Goal: Check status: Check status

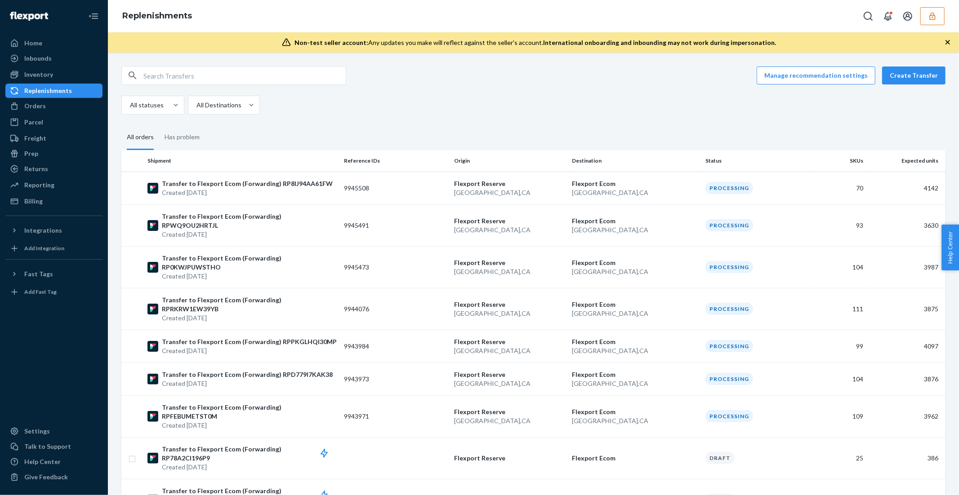
click at [927, 18] on button "button" at bounding box center [932, 16] width 24 height 18
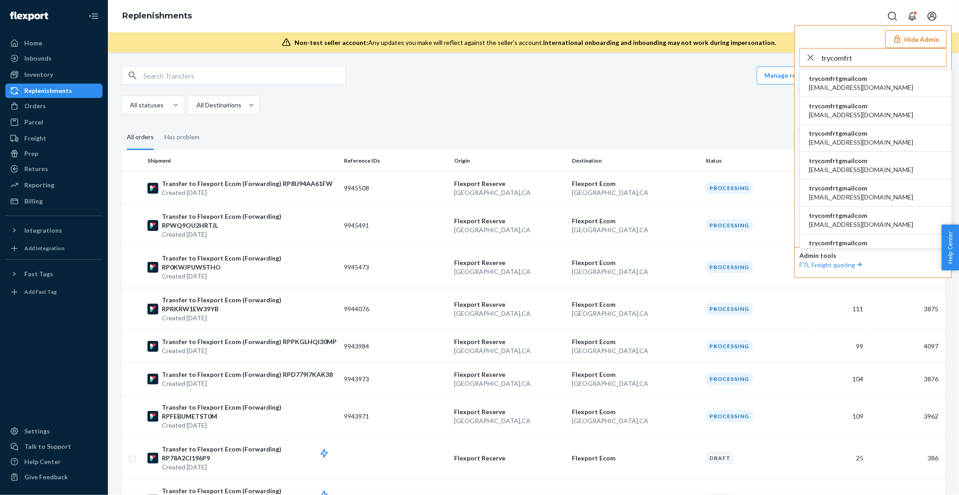
type input "trycomfrt"
click at [834, 111] on span "[EMAIL_ADDRESS][DOMAIN_NAME]" at bounding box center [861, 115] width 104 height 9
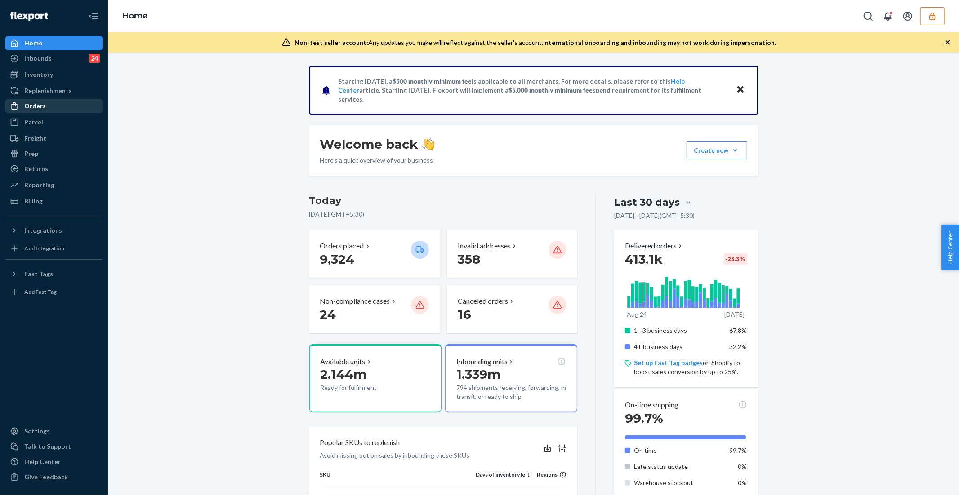
click at [42, 105] on div "Orders" at bounding box center [35, 106] width 22 height 9
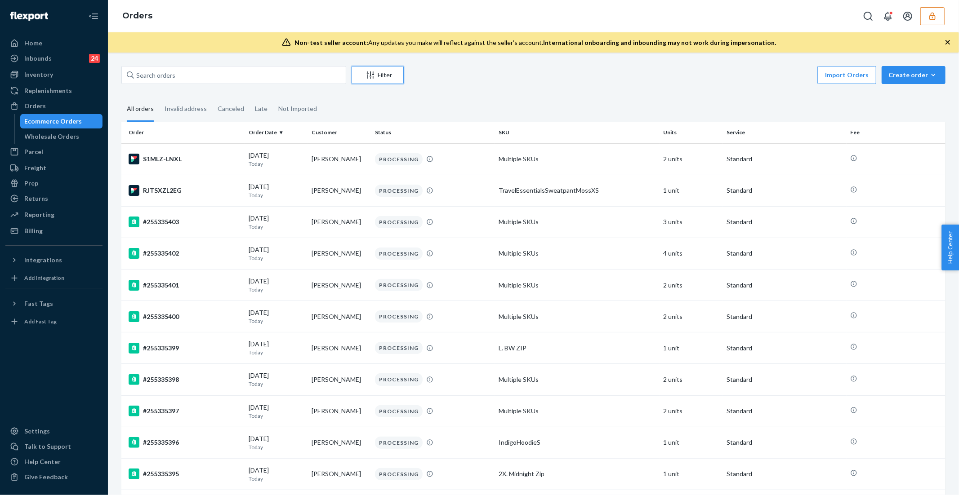
click at [371, 76] on icon "Filter" at bounding box center [370, 75] width 9 height 9
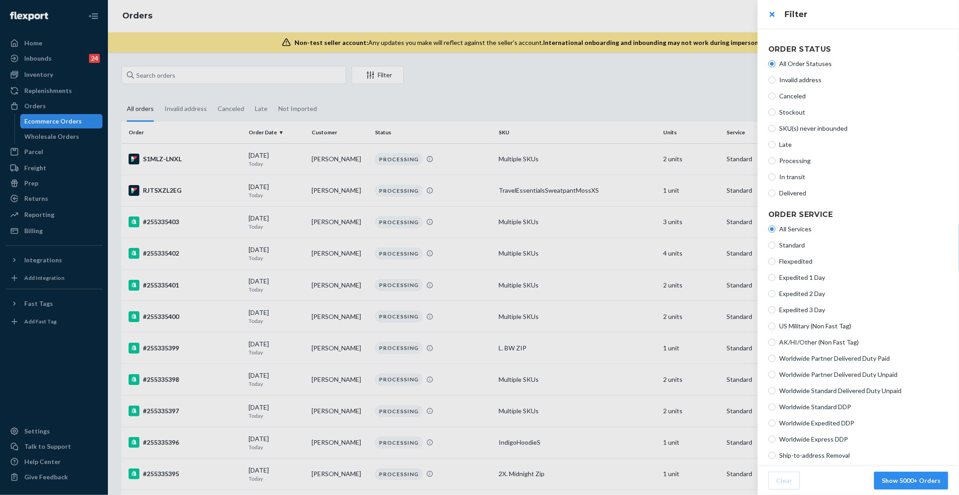
click at [675, 105] on div at bounding box center [479, 247] width 959 height 495
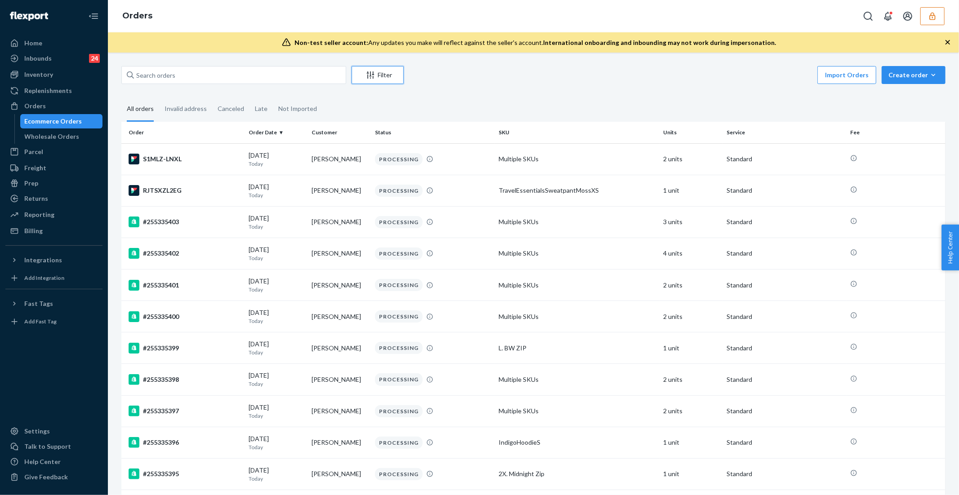
click at [373, 79] on icon "Filter" at bounding box center [370, 75] width 9 height 9
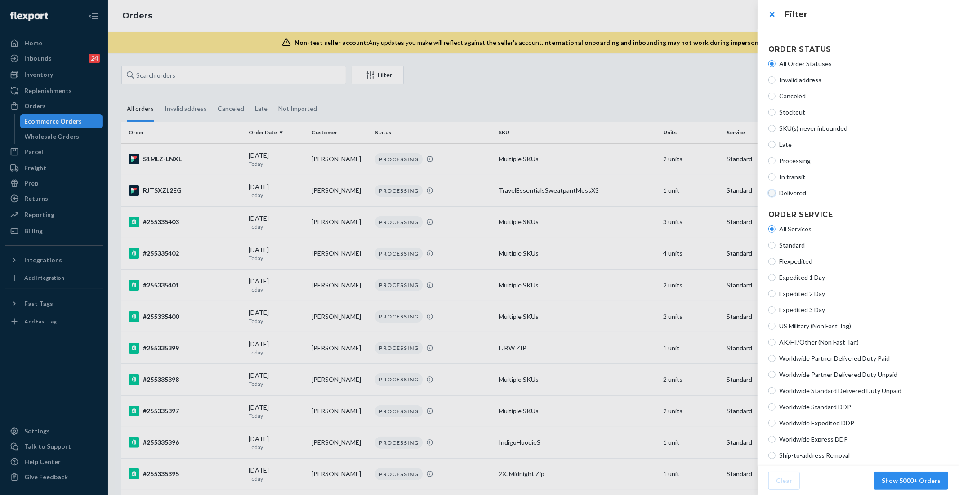
click at [773, 192] on input "Delivered" at bounding box center [771, 193] width 7 height 7
radio input "true"
radio input "false"
click at [904, 481] on button "Show 5000+ Orders" at bounding box center [911, 481] width 74 height 18
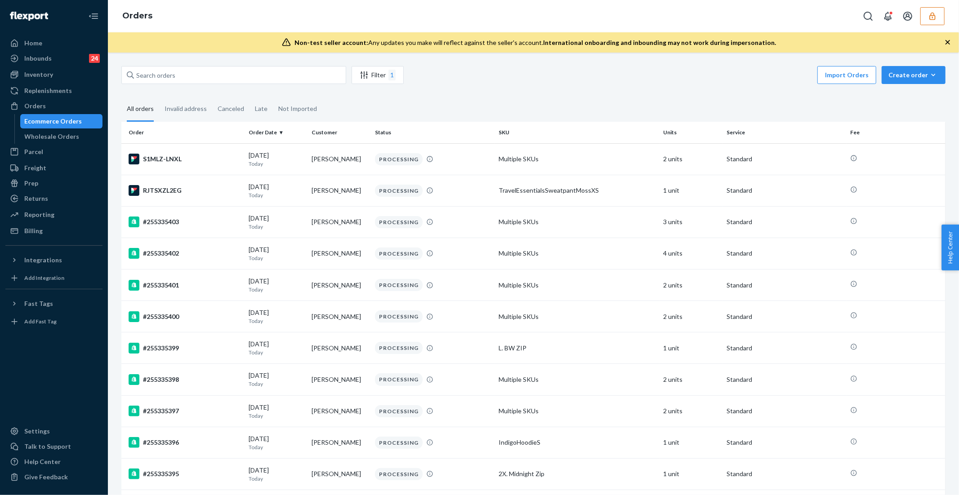
click at [566, 84] on div "Import Orders Create order Ecommerce order Removal order" at bounding box center [677, 76] width 536 height 20
click at [282, 188] on div "09/23/2025 Today" at bounding box center [277, 191] width 56 height 17
click at [372, 73] on div "Filter 1" at bounding box center [377, 75] width 51 height 11
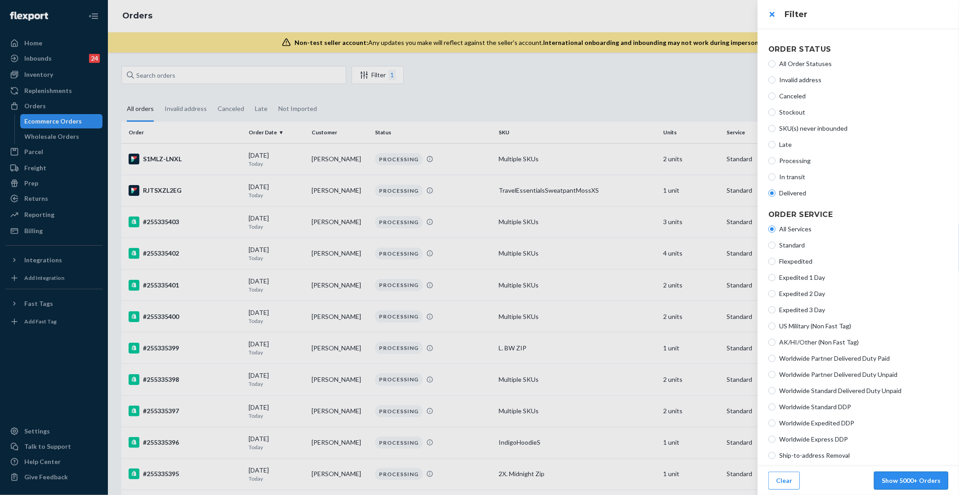
click at [915, 479] on button "Show 5000+ Orders" at bounding box center [911, 481] width 74 height 18
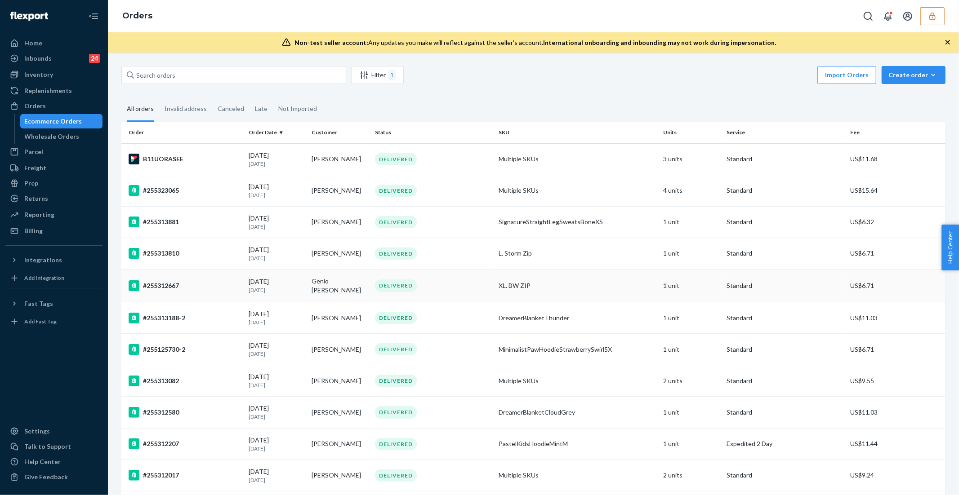
click at [233, 286] on div "#255312667" at bounding box center [185, 286] width 113 height 11
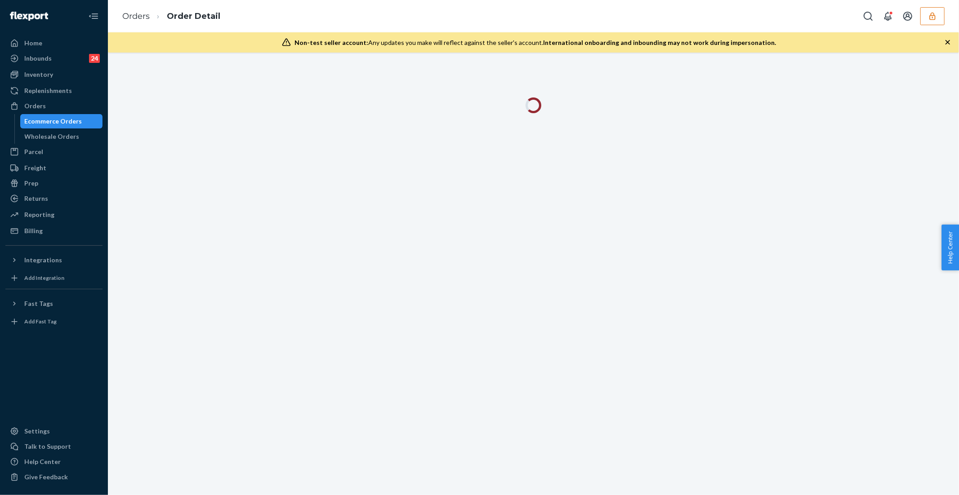
click at [233, 286] on div at bounding box center [533, 274] width 851 height 443
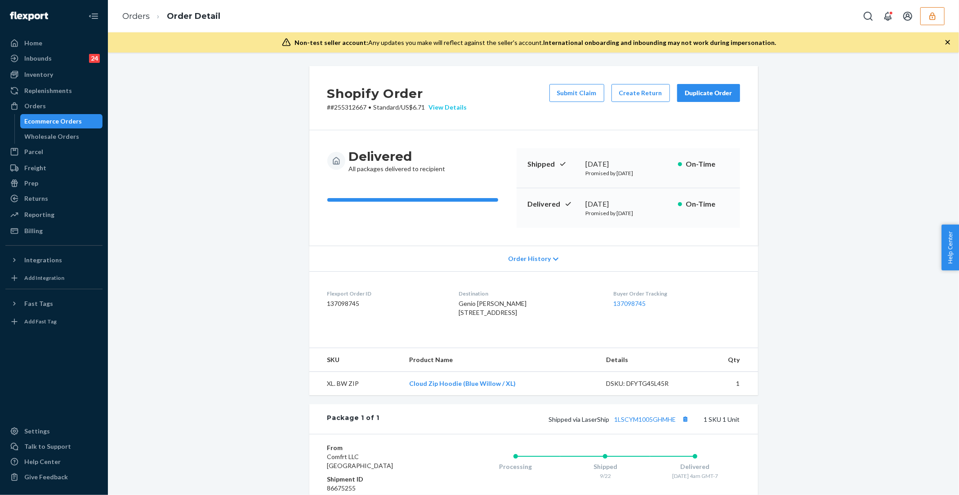
click at [446, 110] on div "View Details" at bounding box center [446, 107] width 42 height 9
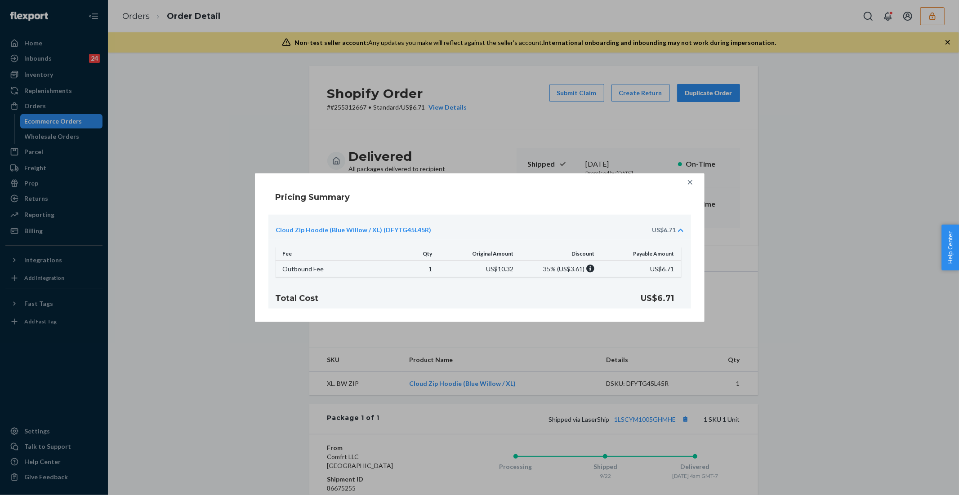
click at [690, 181] on icon at bounding box center [690, 182] width 9 height 9
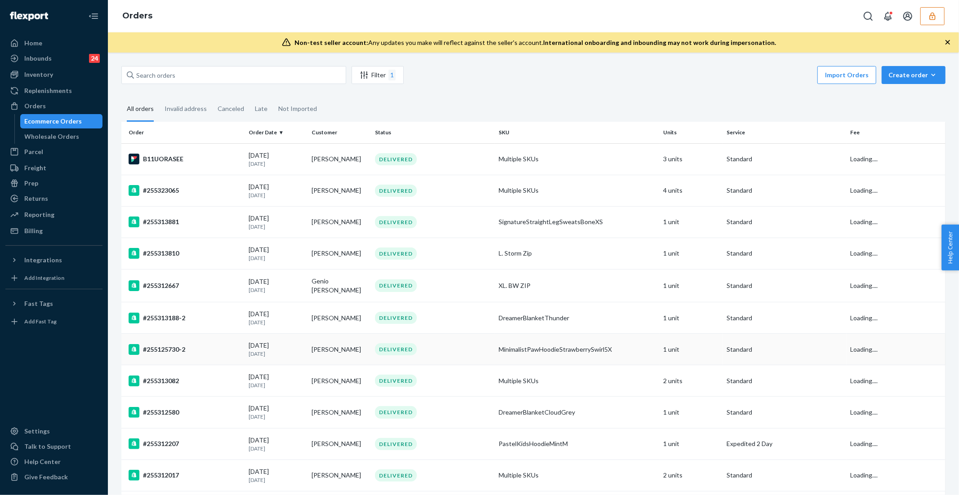
scroll to position [7, 0]
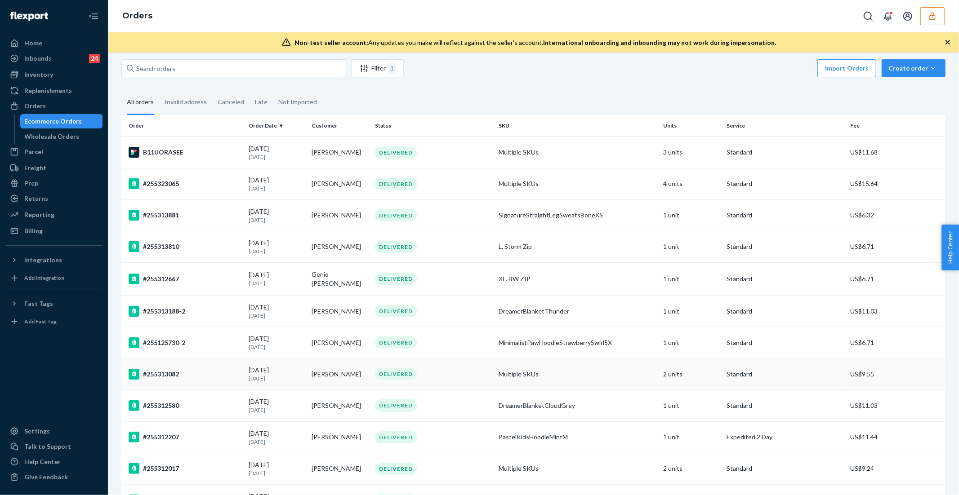
click at [217, 370] on div "#255313082" at bounding box center [185, 374] width 113 height 11
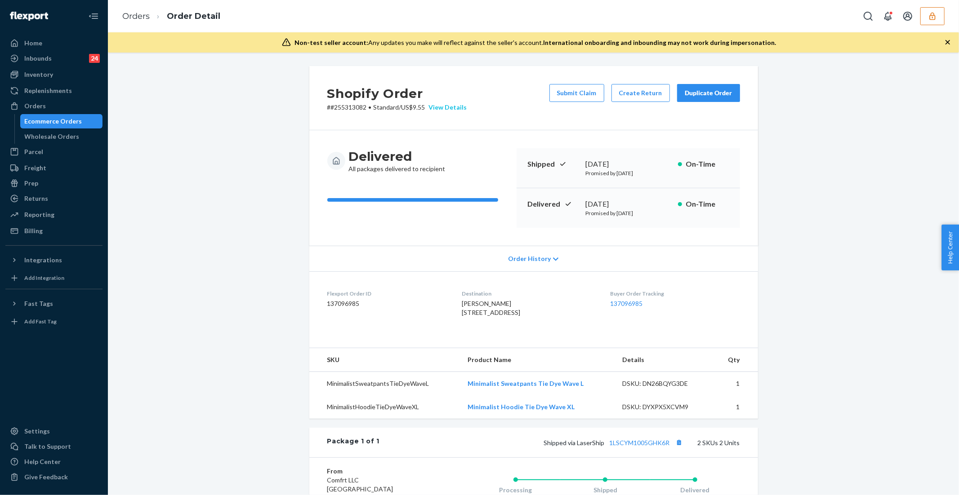
click at [441, 103] on div "View Details" at bounding box center [446, 107] width 42 height 9
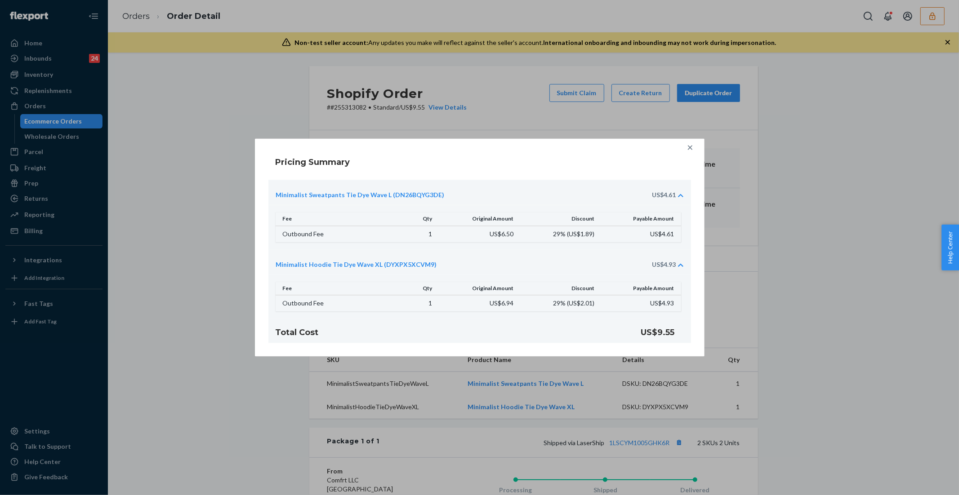
click at [687, 147] on icon at bounding box center [690, 147] width 9 height 9
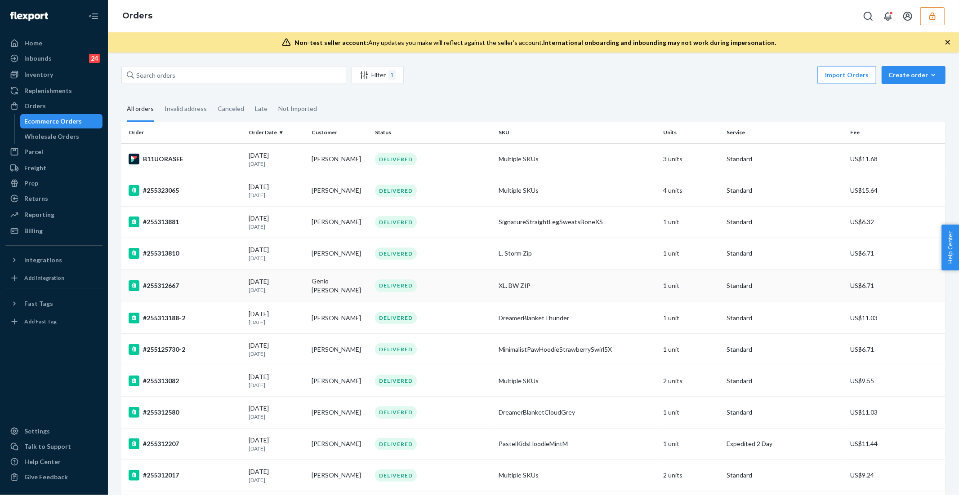
click at [196, 286] on div "#255312667" at bounding box center [185, 286] width 113 height 11
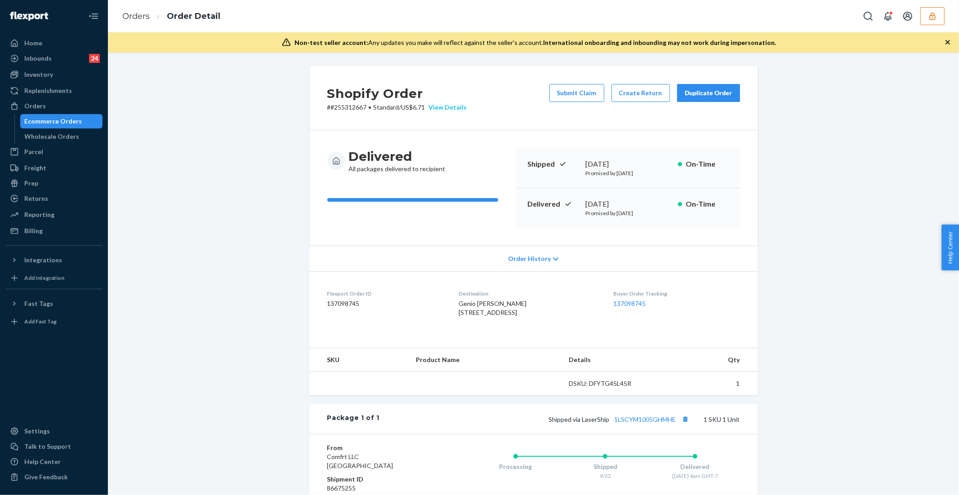
click at [440, 109] on div "View Details" at bounding box center [446, 107] width 42 height 9
